Goal: Browse casually

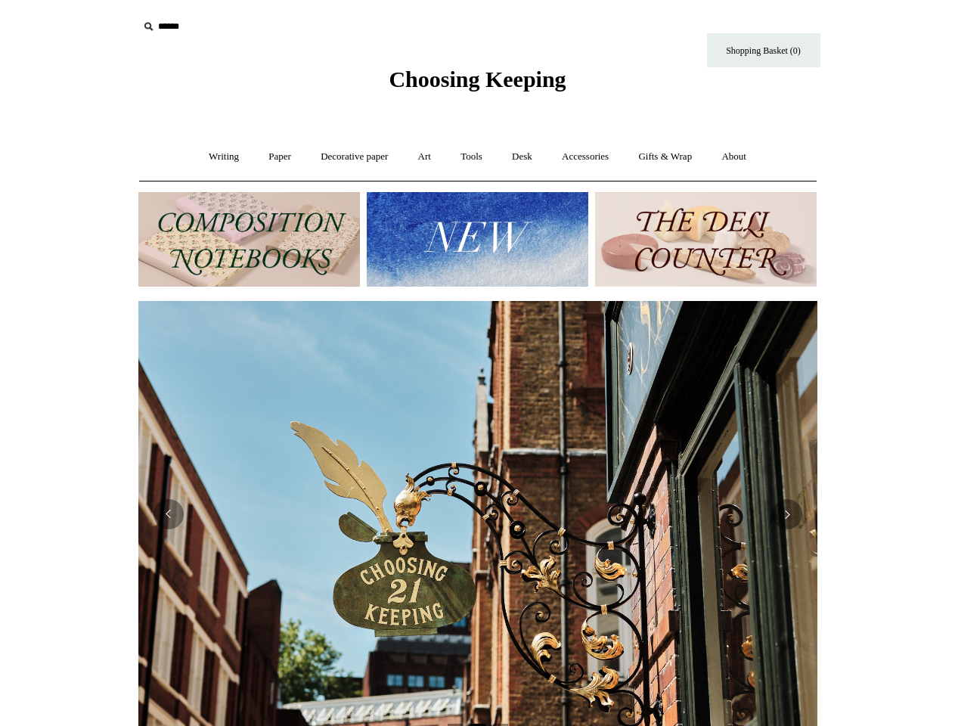
scroll to position [0, 679]
click at [478, 363] on img at bounding box center [477, 514] width 679 height 426
click at [231, 26] on input "text" at bounding box center [231, 27] width 186 height 28
click at [477, 239] on img at bounding box center [477, 239] width 221 height 94
click at [478, 507] on img at bounding box center [477, 514] width 679 height 426
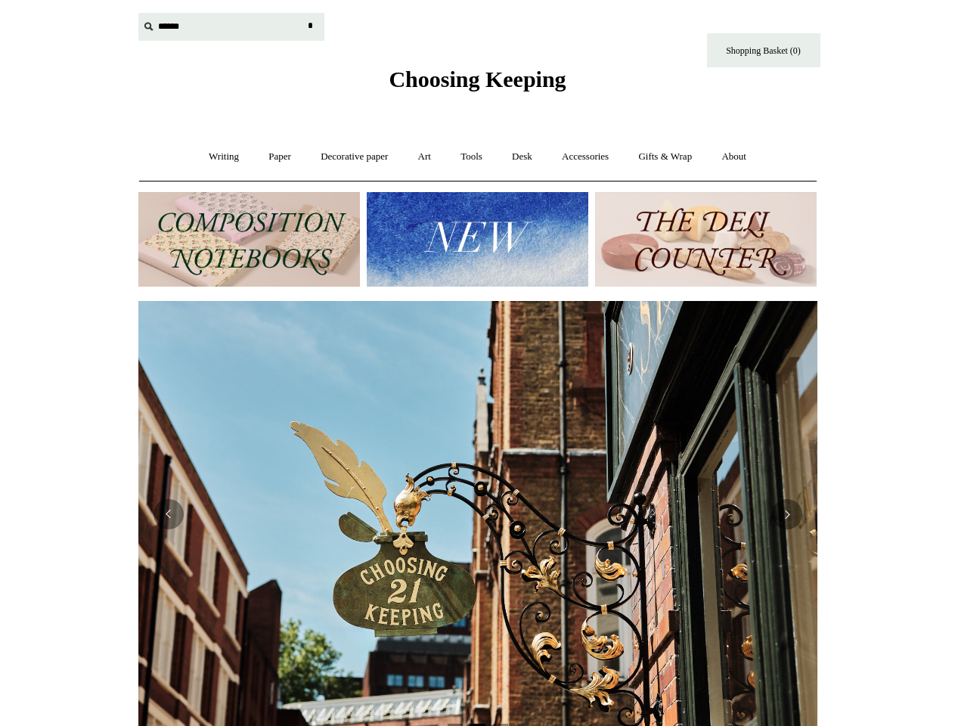
click at [69, 507] on html "Menu Choosing Keeping * Shipping Information Shopping Basket (0) * ⤺ + +" at bounding box center [477, 636] width 955 height 1273
click at [69, 513] on html "Menu Choosing Keeping * Shipping Information Shopping Basket (0) * ⤺ + +" at bounding box center [477, 636] width 955 height 1273
click at [478, 513] on img at bounding box center [477, 514] width 679 height 426
click at [169, 514] on button "Previous" at bounding box center [168, 514] width 30 height 30
click at [787, 514] on button "Next" at bounding box center [787, 514] width 30 height 30
